Goal: Task Accomplishment & Management: Use online tool/utility

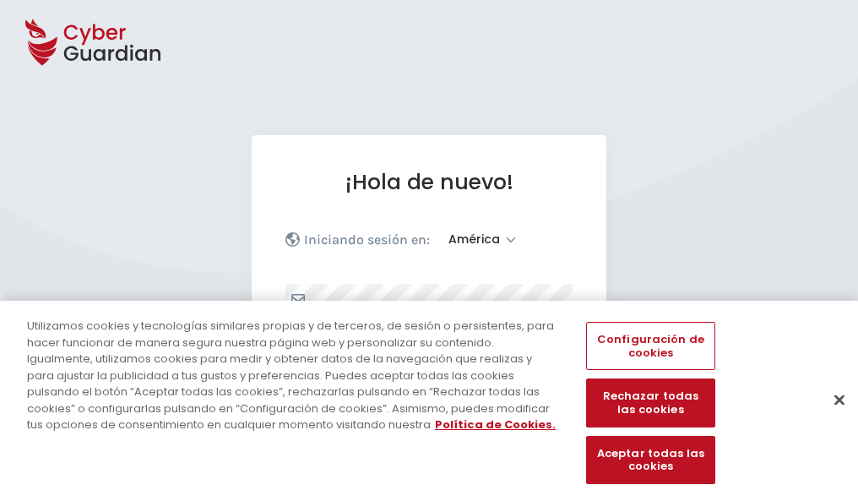
select select "América"
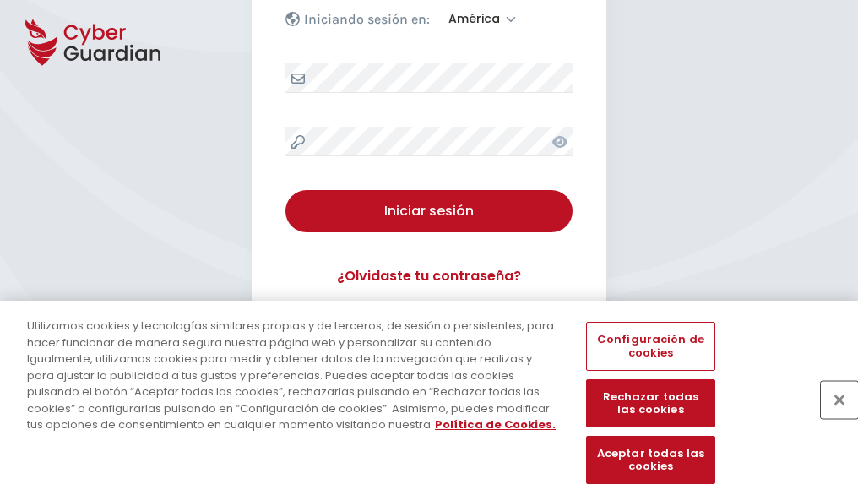
click at [831, 417] on button "Cerrar" at bounding box center [839, 399] width 37 height 37
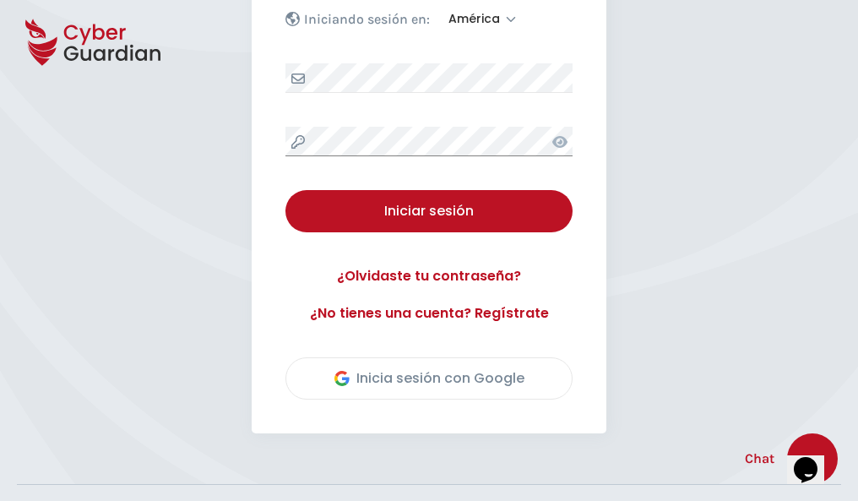
scroll to position [383, 0]
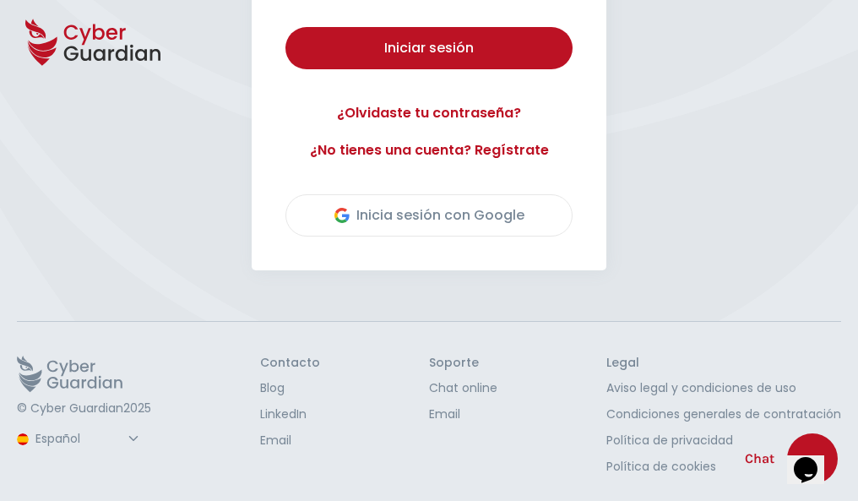
click at [286, 27] on button "Iniciar sesión" at bounding box center [429, 48] width 287 height 42
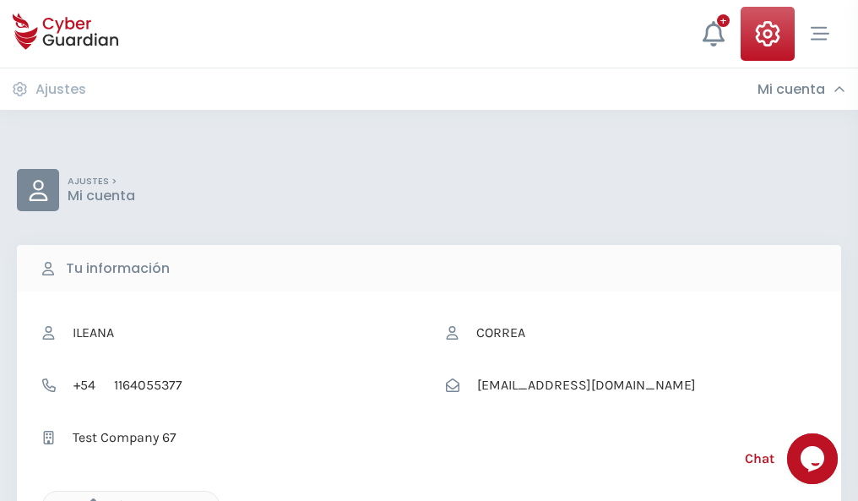
click at [89, 499] on icon "button" at bounding box center [89, 505] width 14 height 14
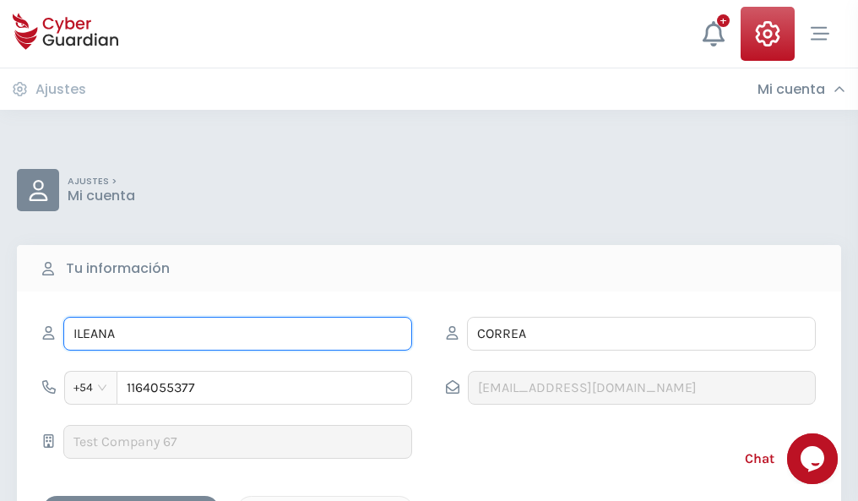
click at [237, 334] on input "ILEANA" at bounding box center [237, 334] width 349 height 34
type input "I"
type input "Nydia"
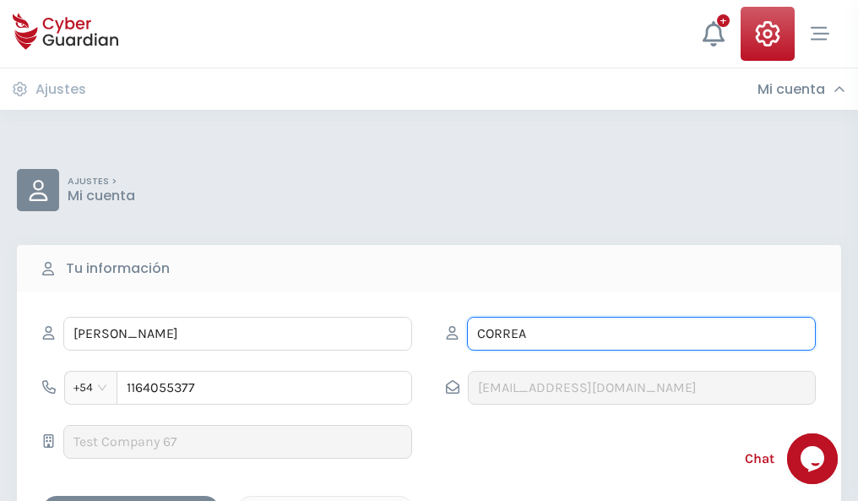
click at [641, 334] on input "CORREA" at bounding box center [641, 334] width 349 height 34
type input "C"
type input "Bustamante"
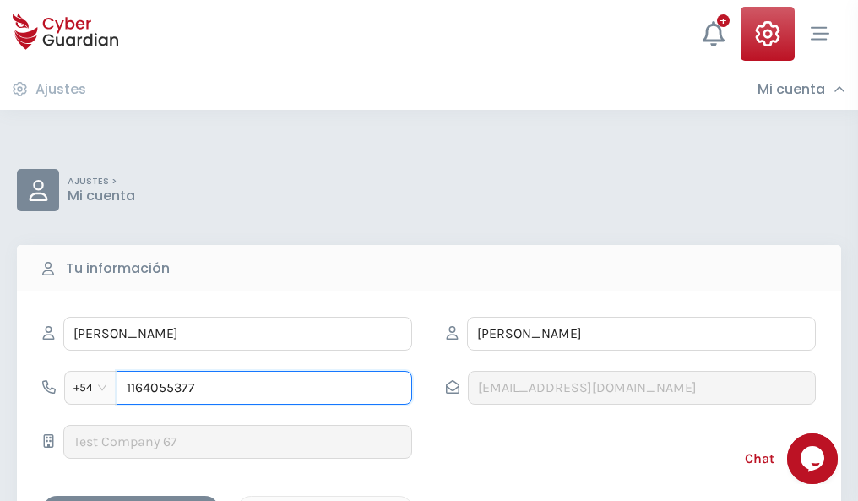
click at [264, 388] on input "1164055377" at bounding box center [265, 388] width 296 height 34
type input "1"
type input "4881911574"
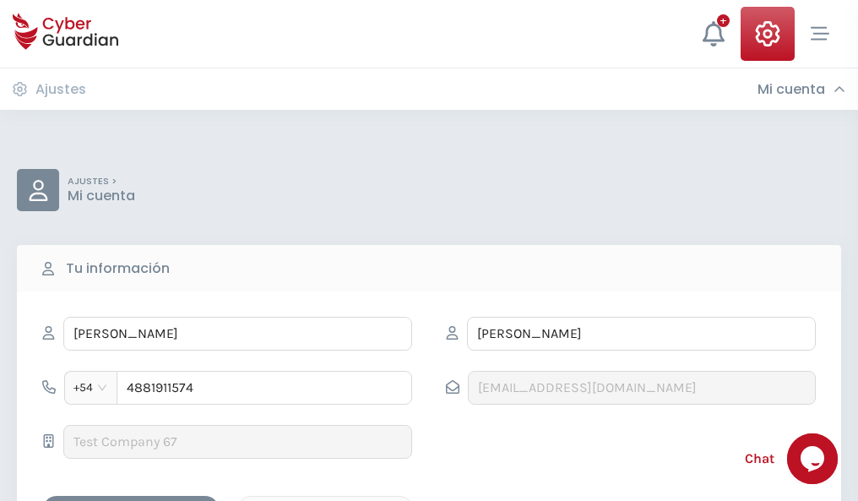
click at [325, 500] on div "Cancelar" at bounding box center [325, 510] width 150 height 21
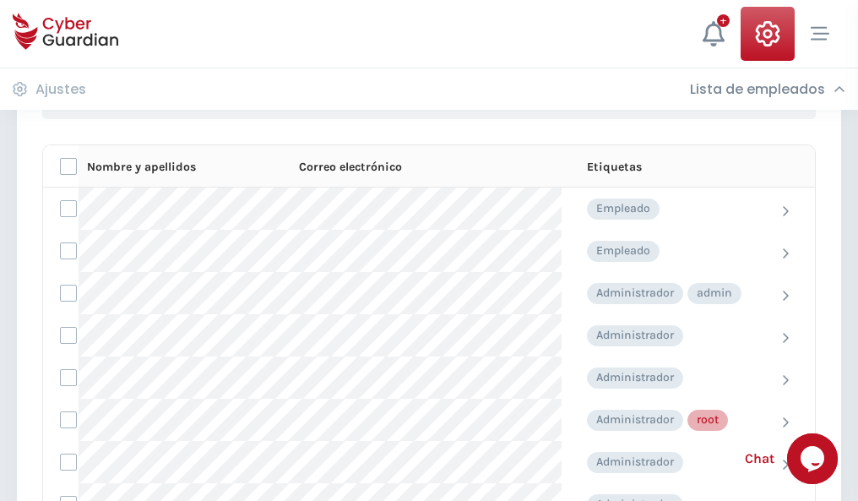
scroll to position [850, 0]
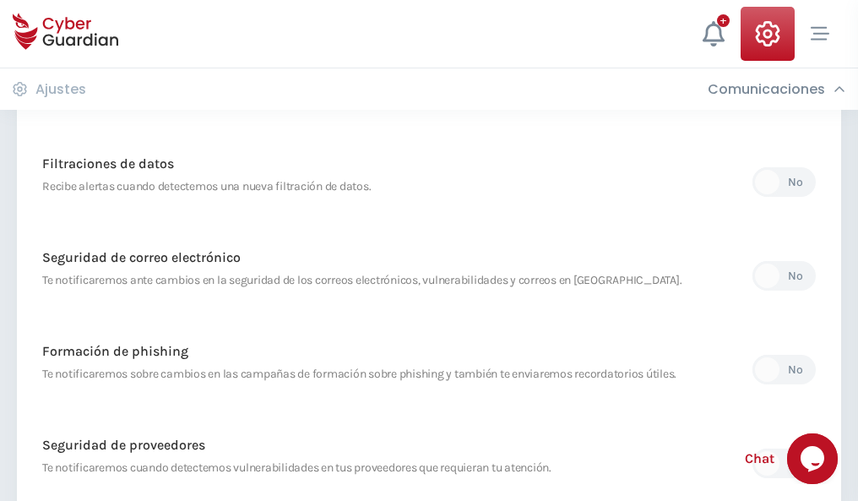
scroll to position [889, 0]
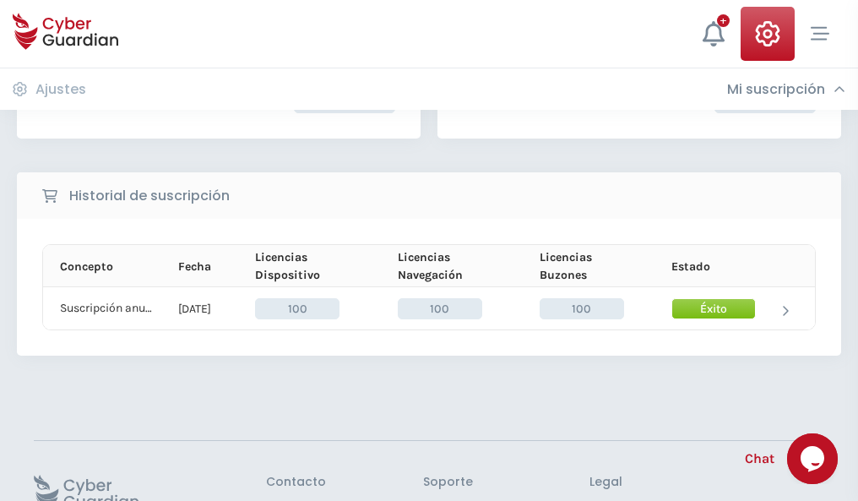
scroll to position [428, 0]
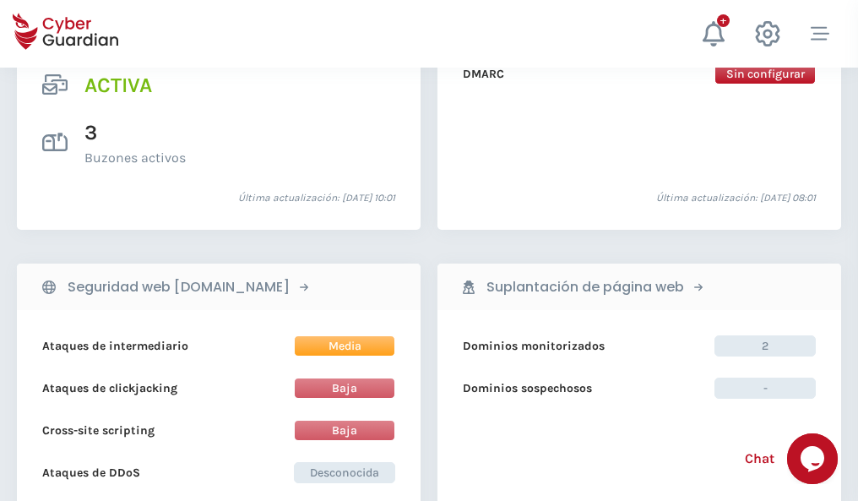
scroll to position [1716, 0]
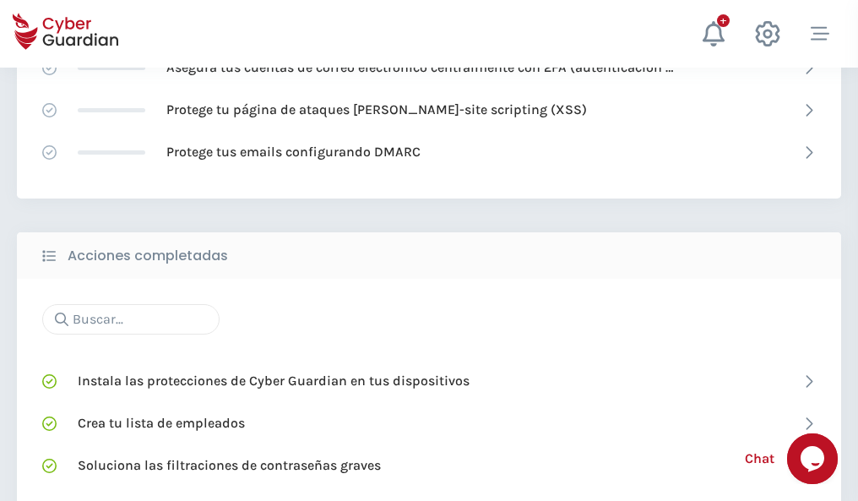
scroll to position [1125, 0]
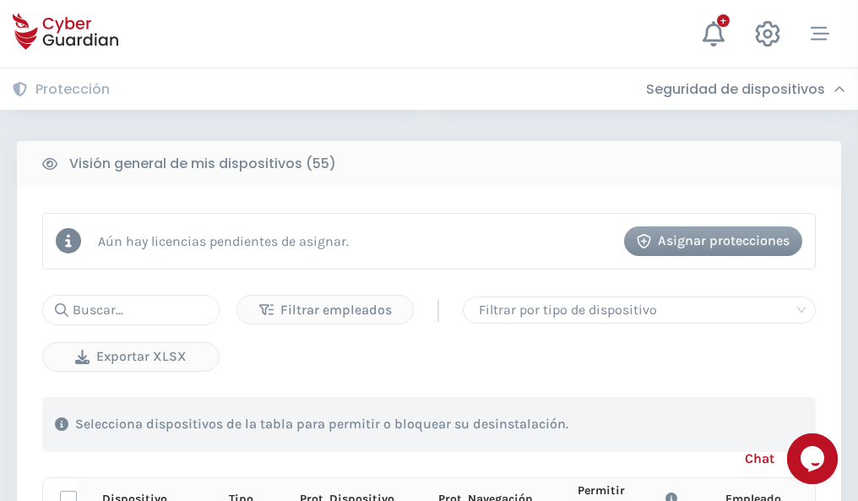
scroll to position [1493, 0]
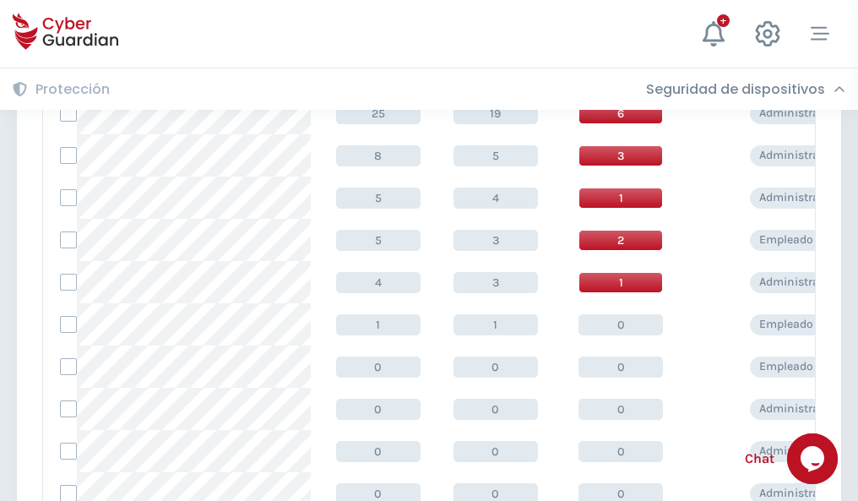
scroll to position [851, 0]
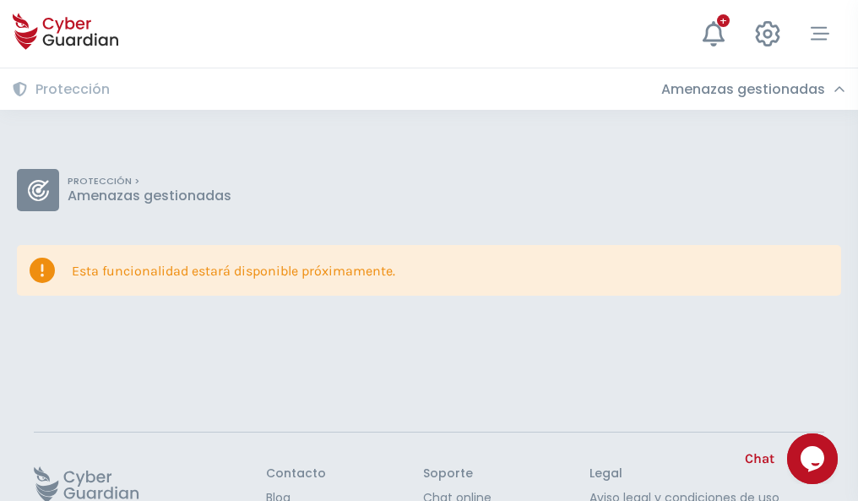
scroll to position [110, 0]
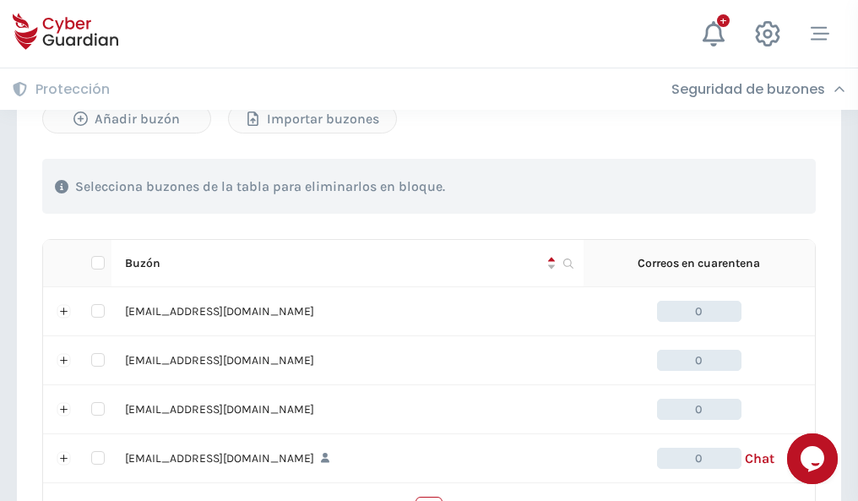
scroll to position [832, 0]
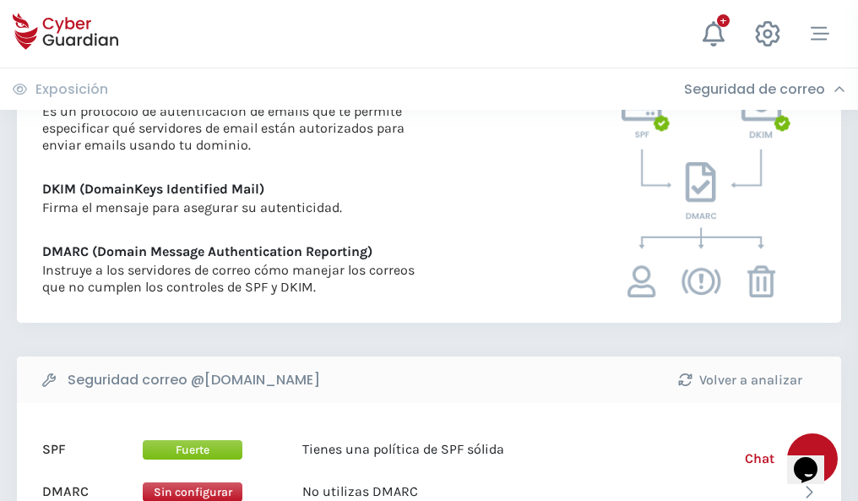
scroll to position [911, 0]
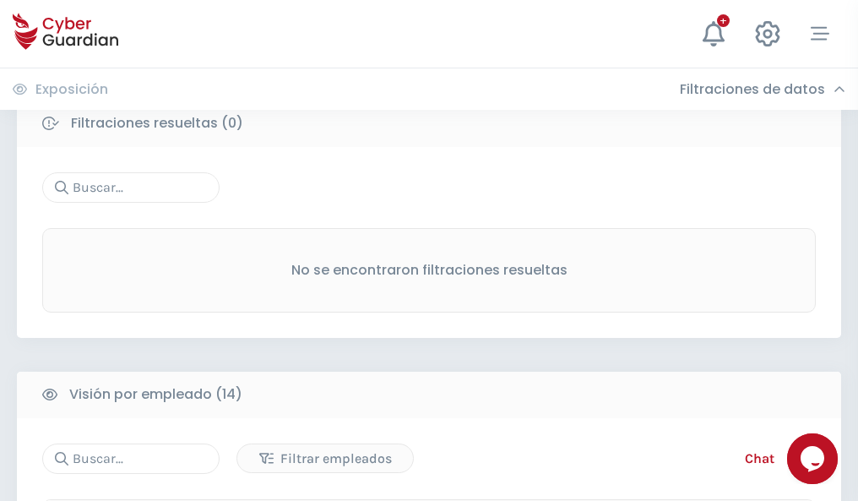
scroll to position [1525, 0]
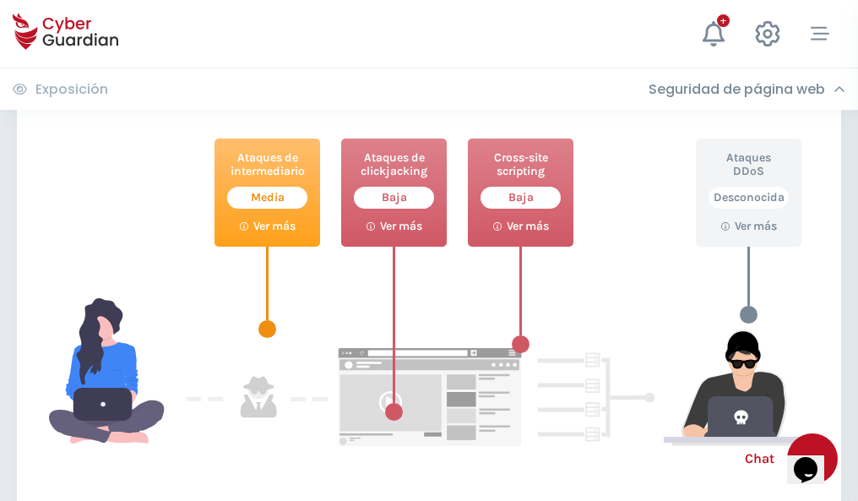
scroll to position [920, 0]
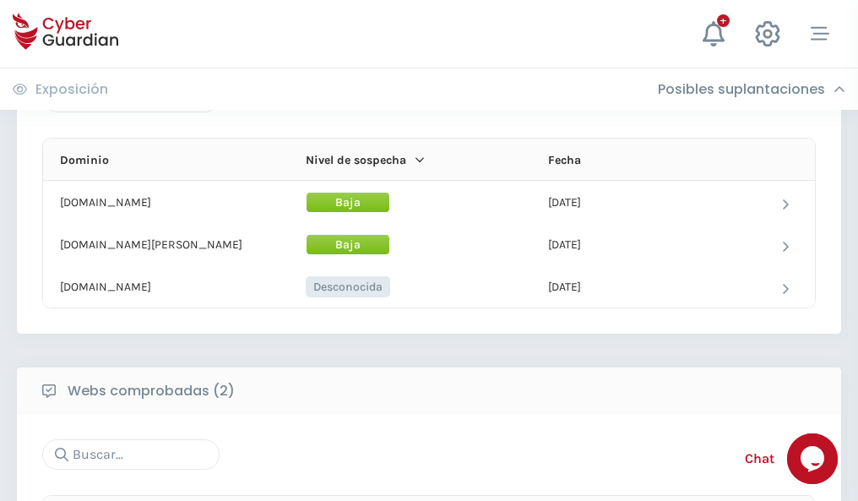
scroll to position [1014, 0]
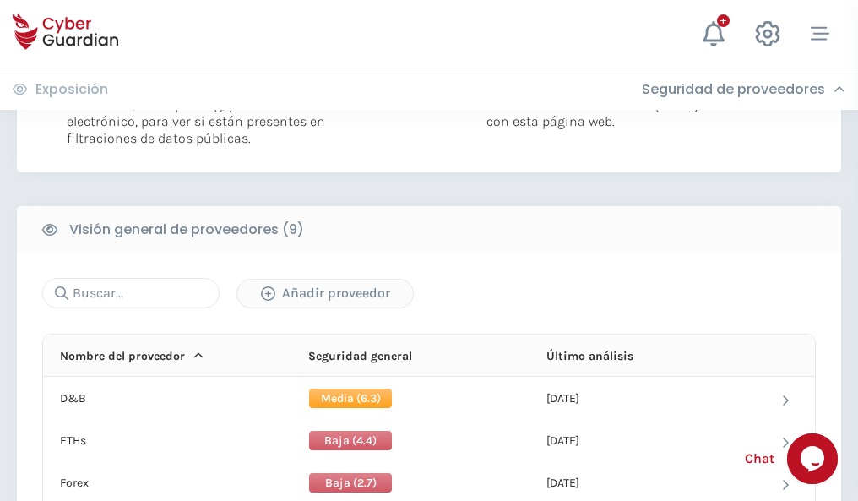
scroll to position [1215, 0]
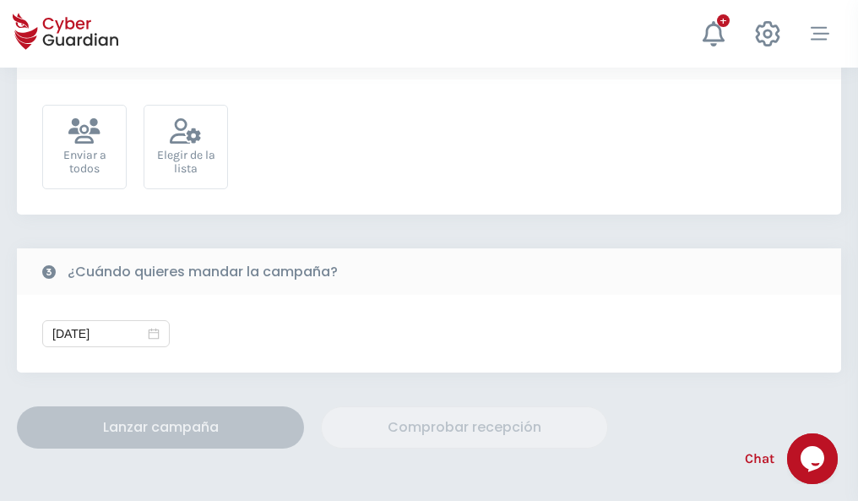
scroll to position [618, 0]
